Goal: Check status: Check status

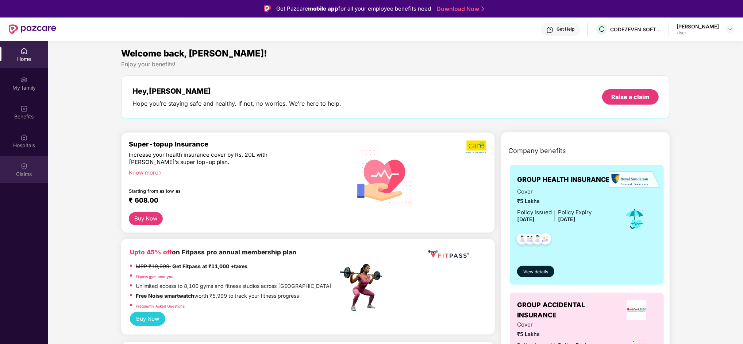
click at [27, 164] on img at bounding box center [23, 166] width 7 height 7
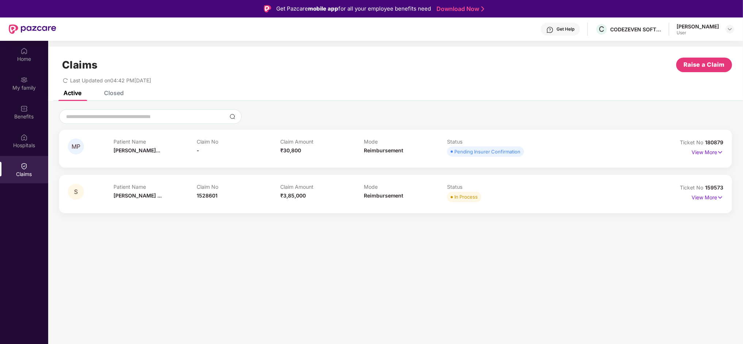
click at [571, 27] on div "Get Help" at bounding box center [565, 29] width 18 height 6
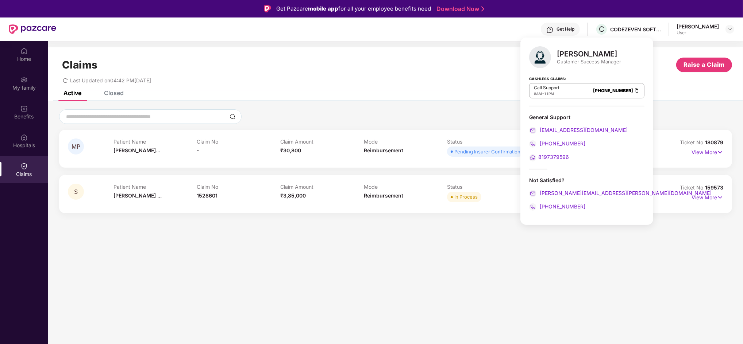
click at [667, 237] on section "Claims Raise a Claim Last Updated on 04:42 PM[DATE] Active Closed MP Patient Na…" at bounding box center [395, 213] width 694 height 344
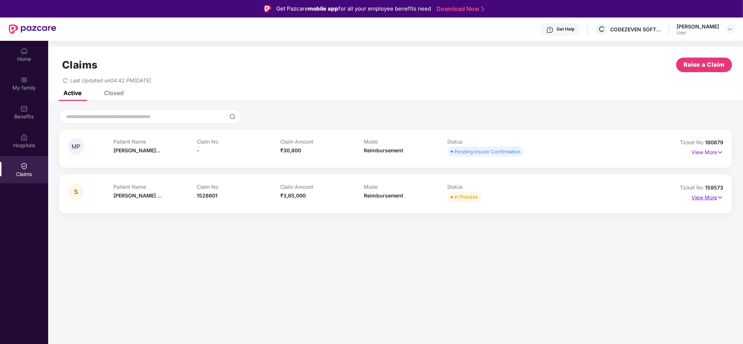
click at [695, 199] on p "View More" at bounding box center [707, 197] width 32 height 10
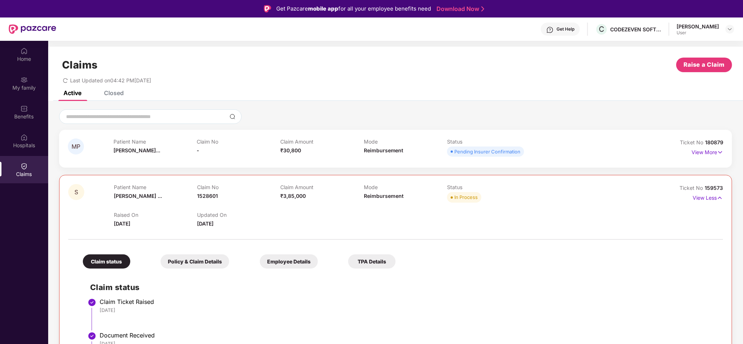
click at [637, 222] on div "S Patient Name [PERSON_NAME] ... Claim No 1528601 Claim Amount ₹3,85,000 Mode R…" at bounding box center [395, 205] width 654 height 43
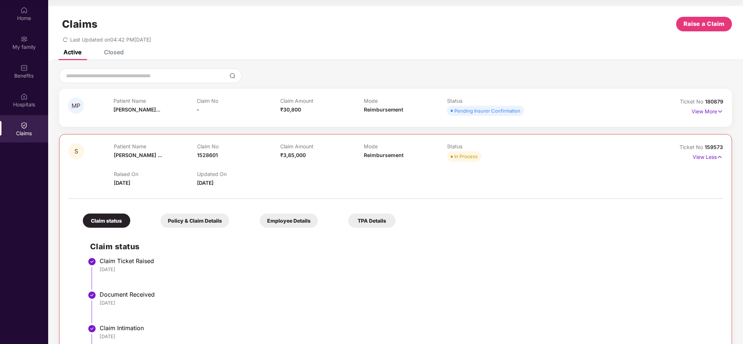
drag, startPoint x: 742, startPoint y: 67, endPoint x: 738, endPoint y: 43, distance: 24.1
click at [738, 43] on div "Claims Raise a Claim Last Updated on 04:42 PM[DATE] Active Closed MP Patient Na…" at bounding box center [395, 314] width 694 height 617
drag, startPoint x: 738, startPoint y: 43, endPoint x: 721, endPoint y: 78, distance: 38.5
click at [721, 78] on div at bounding box center [395, 76] width 673 height 15
click at [26, 15] on div "Home" at bounding box center [24, 18] width 48 height 7
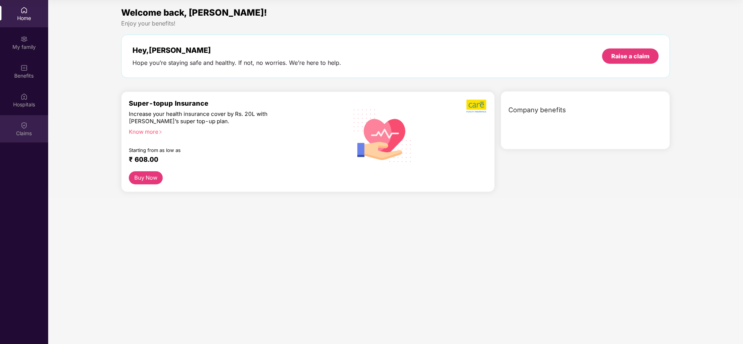
click at [20, 125] on img at bounding box center [23, 125] width 7 height 7
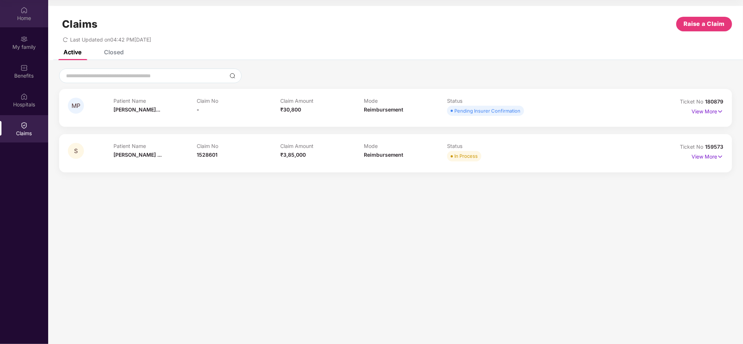
click at [15, 20] on div "Home" at bounding box center [24, 18] width 48 height 7
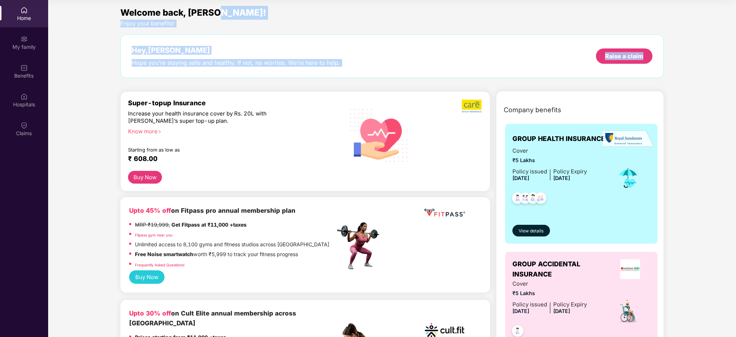
drag, startPoint x: 735, startPoint y: 48, endPoint x: 740, endPoint y: 11, distance: 36.7
click at [736, 11] on html "Get Pazcare mobile app for all your employee benefits need Download Now Get Hel…" at bounding box center [368, 127] width 736 height 337
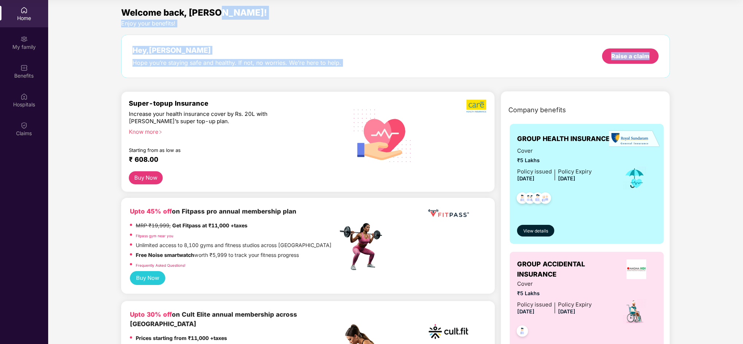
click at [561, 32] on div "Welcome back, [PERSON_NAME]! Enjoy your benefits! Hey, [PERSON_NAME] Hope you’r…" at bounding box center [395, 46] width 554 height 80
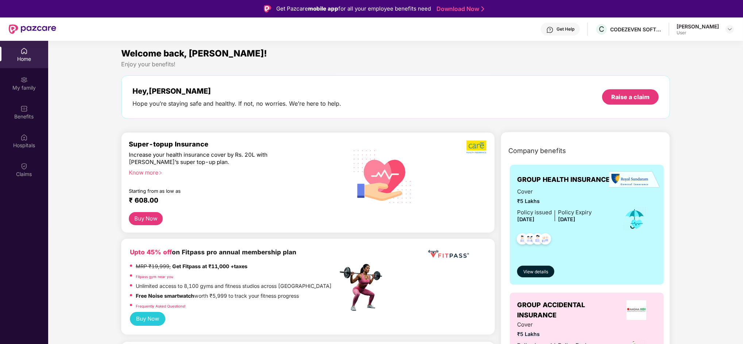
drag, startPoint x: 564, startPoint y: 27, endPoint x: 531, endPoint y: 86, distance: 68.1
click at [553, 27] on img at bounding box center [549, 29] width 7 height 7
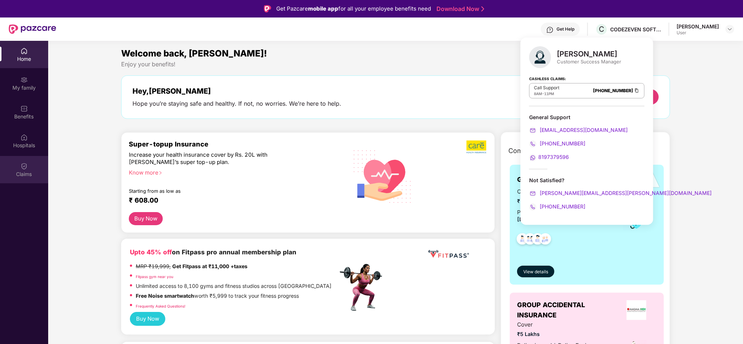
click at [14, 172] on div "Claims" at bounding box center [24, 174] width 48 height 7
